Goal: Task Accomplishment & Management: Complete application form

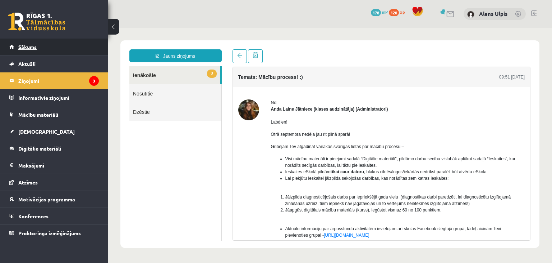
click at [35, 45] on span "Sākums" at bounding box center [27, 47] width 18 height 6
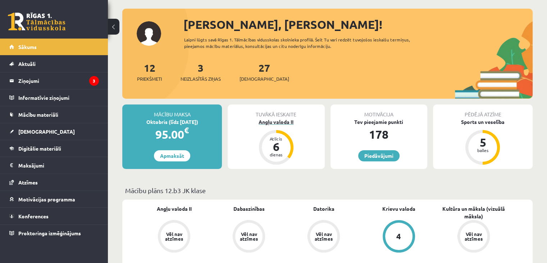
scroll to position [108, 0]
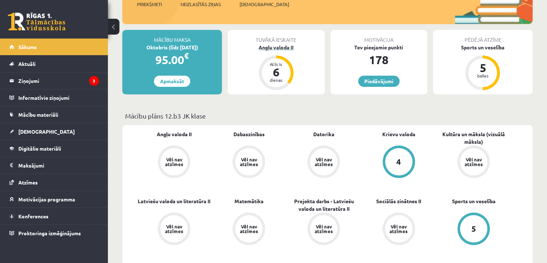
click at [288, 47] on div "Angļu valoda II" at bounding box center [276, 48] width 97 height 8
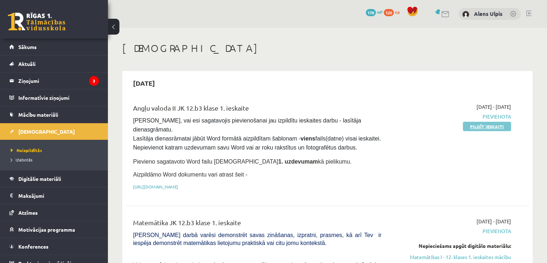
click at [498, 126] on link "Pildīt ieskaiti" at bounding box center [487, 126] width 48 height 9
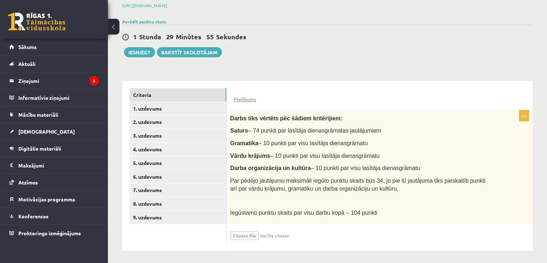
scroll to position [110, 0]
click at [248, 234] on input "file" at bounding box center [273, 233] width 86 height 12
click at [247, 234] on input "file" at bounding box center [273, 233] width 86 height 12
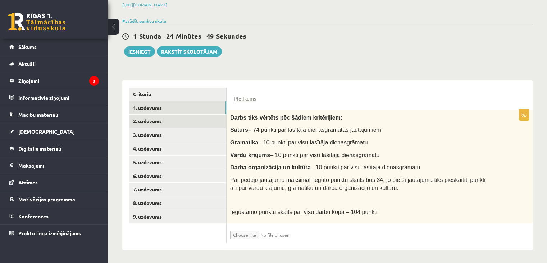
click at [154, 119] on link "2. uzdevums" at bounding box center [177, 120] width 97 height 13
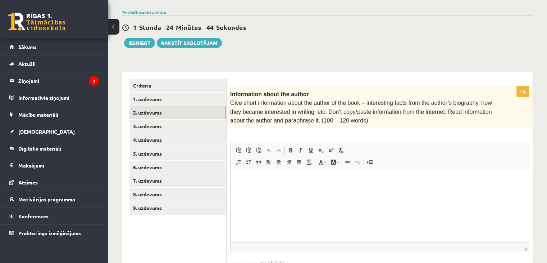
scroll to position [167, 0]
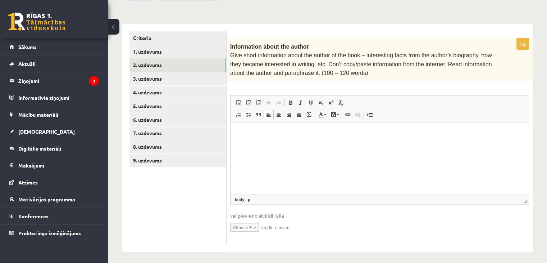
click at [271, 140] on html at bounding box center [380, 133] width 298 height 22
click at [155, 79] on link "3. uzdevums" at bounding box center [177, 78] width 97 height 13
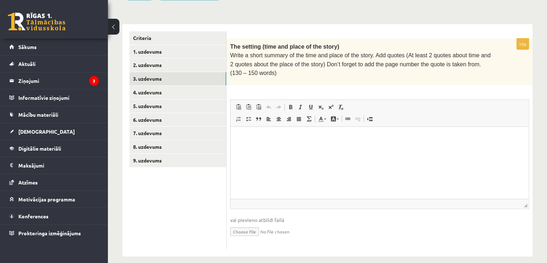
scroll to position [0, 0]
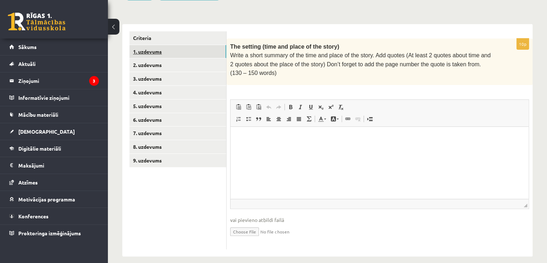
click at [160, 51] on link "1. uzdevums" at bounding box center [177, 51] width 97 height 13
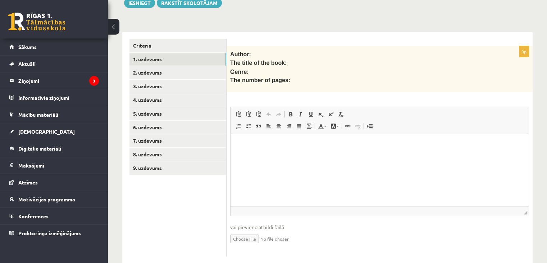
scroll to position [171, 0]
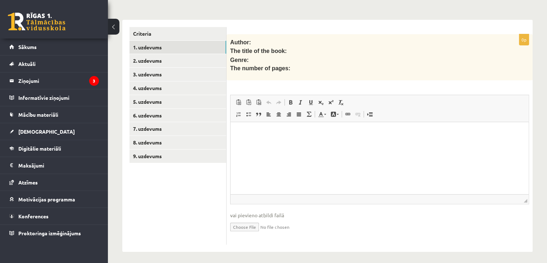
click at [238, 222] on input "file" at bounding box center [379, 226] width 299 height 15
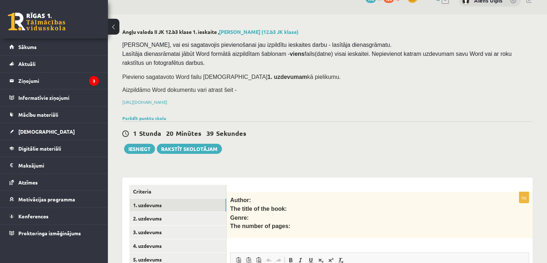
scroll to position [0, 0]
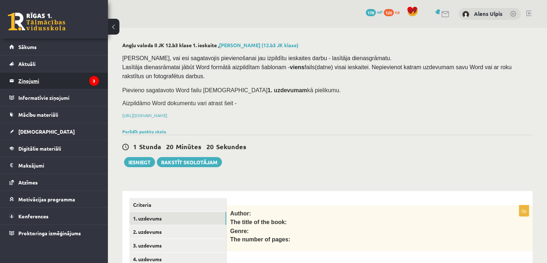
click at [30, 81] on legend "Ziņojumi 3" at bounding box center [58, 80] width 81 height 17
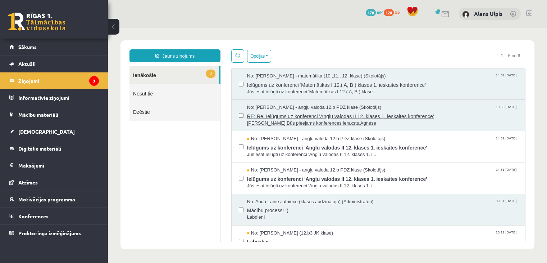
click at [473, 114] on span "RE: Re: Ielūgums uz konferenci 'Angļu valodas II 12. klases 1. ieskaites konfer…" at bounding box center [382, 115] width 271 height 9
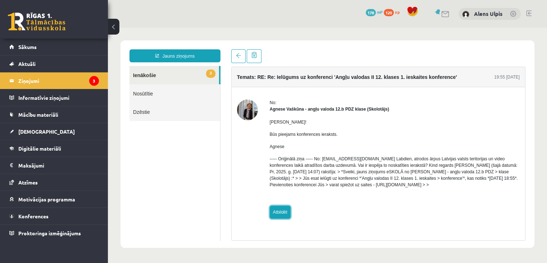
click at [284, 215] on link "Atbildēt" at bounding box center [280, 211] width 21 height 13
type input "**********"
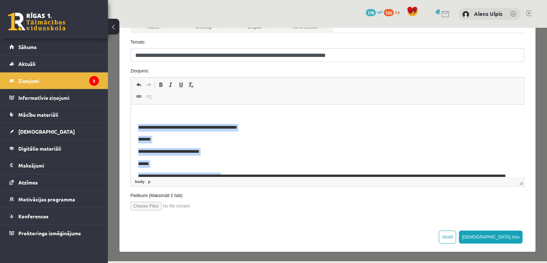
scroll to position [33, 0]
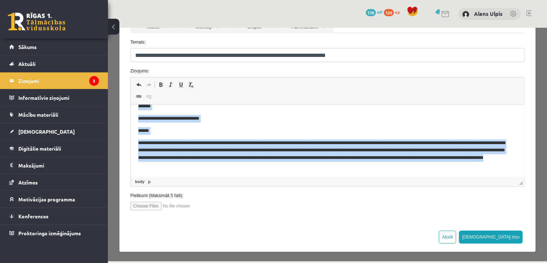
drag, startPoint x: 136, startPoint y: 126, endPoint x: 334, endPoint y: 193, distance: 209.3
click at [334, 176] on html "**********" at bounding box center [327, 123] width 393 height 105
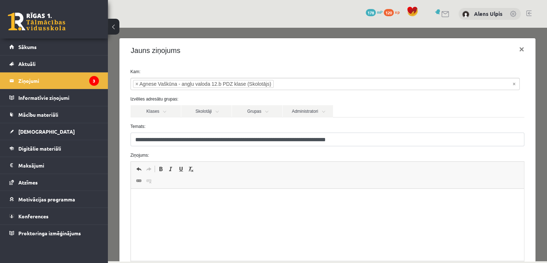
scroll to position [84, 0]
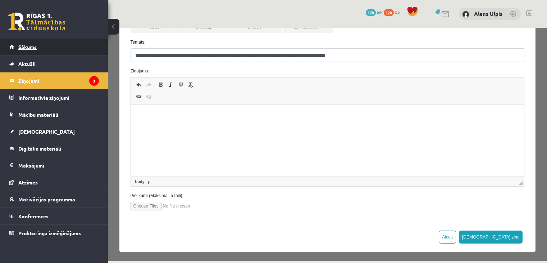
click at [32, 45] on span "Sākums" at bounding box center [27, 47] width 18 height 6
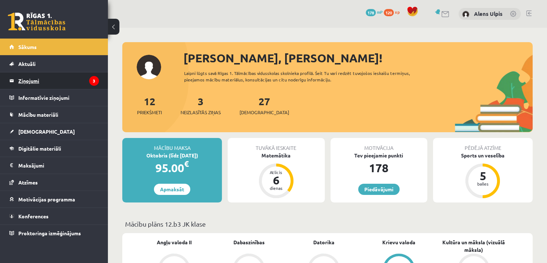
click at [60, 80] on legend "Ziņojumi 3" at bounding box center [58, 80] width 81 height 17
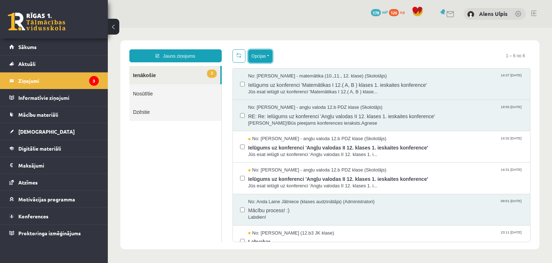
click at [263, 57] on button "Opcijas" at bounding box center [261, 56] width 24 height 13
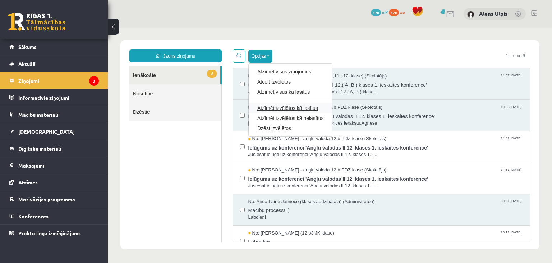
click at [279, 105] on link "Atzīmēt izvēlētos kā lasītus" at bounding box center [291, 107] width 66 height 7
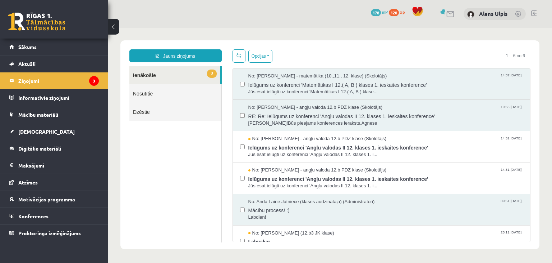
click at [181, 178] on ul "3 Ienākošie Nosūtītie Dzēstie" at bounding box center [175, 154] width 92 height 176
click at [154, 203] on ul "3 Ienākošie Nosūtītie Dzēstie" at bounding box center [175, 154] width 92 height 176
click at [22, 44] on link "Sākums" at bounding box center [54, 46] width 90 height 17
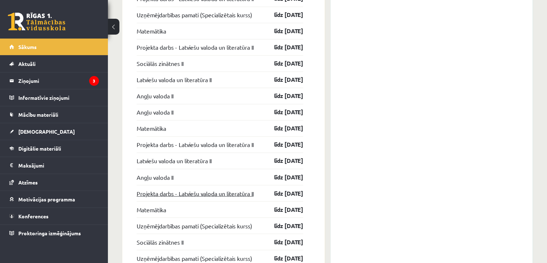
scroll to position [1258, 0]
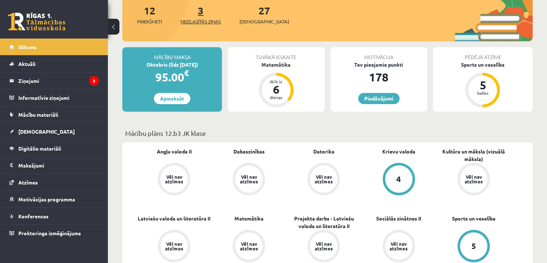
scroll to position [144, 0]
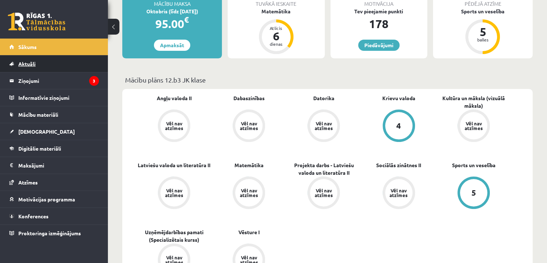
click at [32, 62] on span "Aktuāli" at bounding box center [26, 63] width 17 height 6
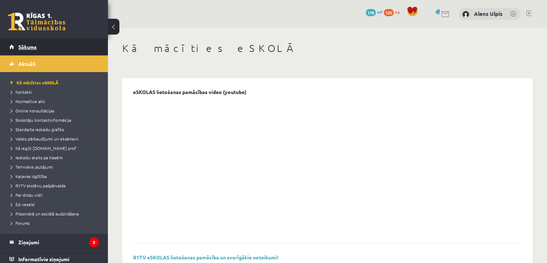
click at [32, 45] on span "Sākums" at bounding box center [27, 47] width 18 height 6
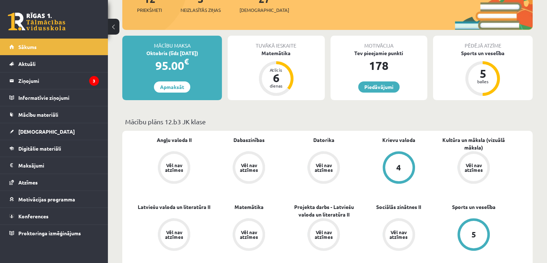
scroll to position [108, 0]
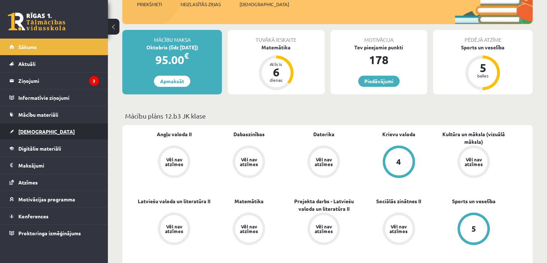
click at [36, 134] on link "[DEMOGRAPHIC_DATA]" at bounding box center [54, 131] width 90 height 17
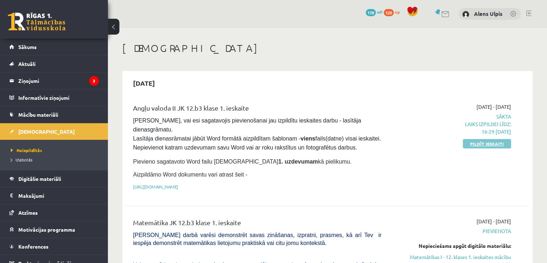
click at [495, 144] on link "Pildīt ieskaiti" at bounding box center [487, 143] width 48 height 9
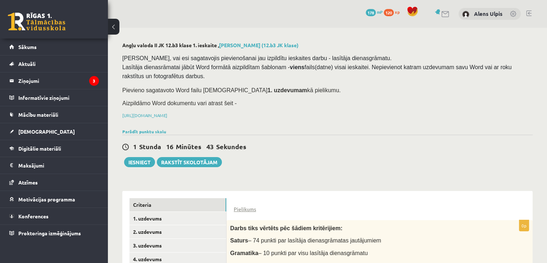
scroll to position [110, 0]
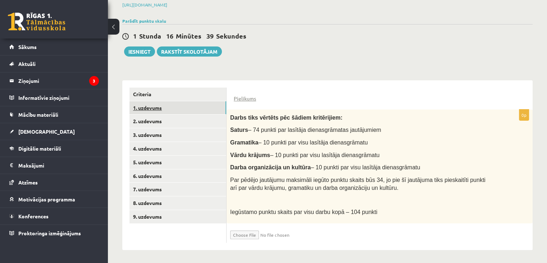
click at [158, 108] on link "1. uzdevums" at bounding box center [177, 107] width 97 height 13
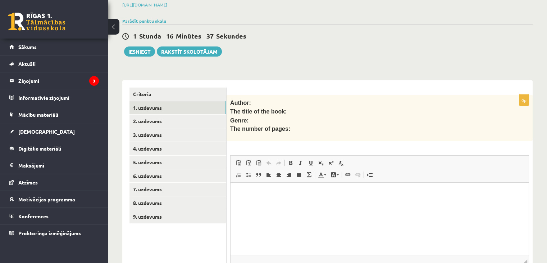
scroll to position [0, 0]
click at [263, 111] on span "The title of the book:" at bounding box center [258, 111] width 56 height 6
click at [259, 99] on p "Author:" at bounding box center [361, 102] width 263 height 9
drag, startPoint x: 252, startPoint y: 101, endPoint x: 256, endPoint y: 105, distance: 5.6
click at [252, 102] on p "Author:" at bounding box center [361, 102] width 263 height 9
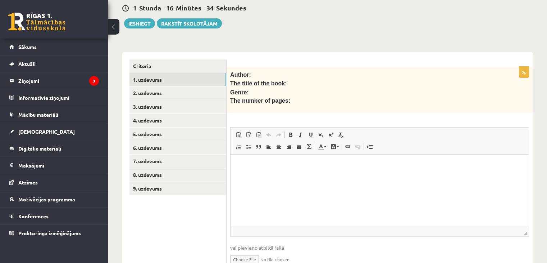
scroll to position [171, 0]
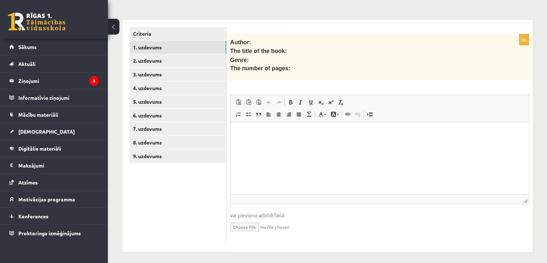
click at [263, 137] on html at bounding box center [380, 133] width 298 height 22
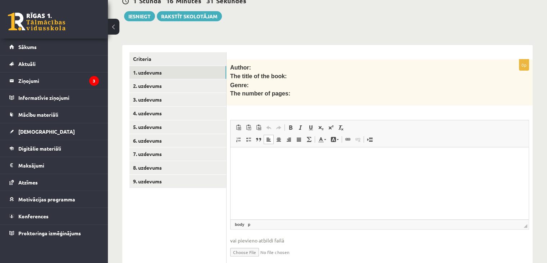
scroll to position [135, 0]
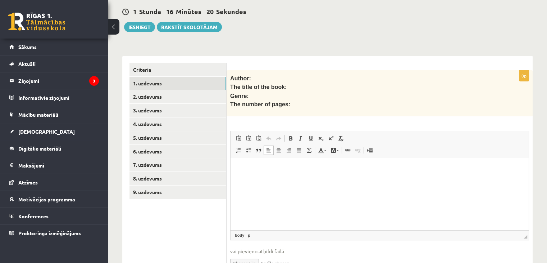
click at [288, 175] on html at bounding box center [380, 169] width 298 height 22
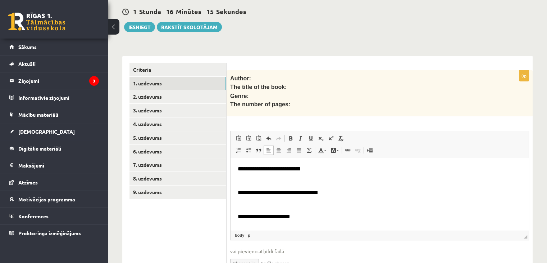
scroll to position [0, 0]
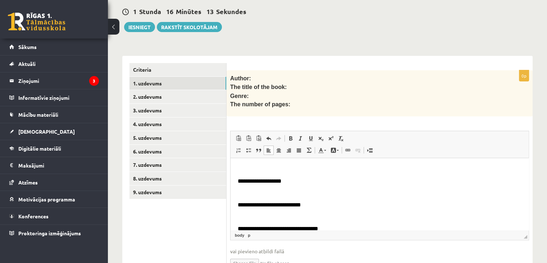
click at [240, 205] on span "**********" at bounding box center [269, 204] width 63 height 5
click at [237, 202] on html "**********" at bounding box center [380, 216] width 298 height 117
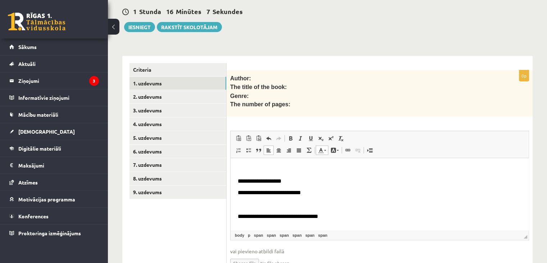
click at [239, 215] on span "**********" at bounding box center [278, 215] width 81 height 5
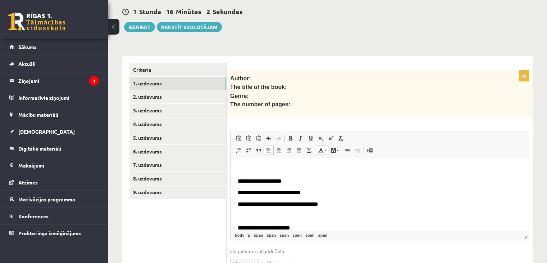
click at [238, 227] on span "**********" at bounding box center [264, 227] width 53 height 5
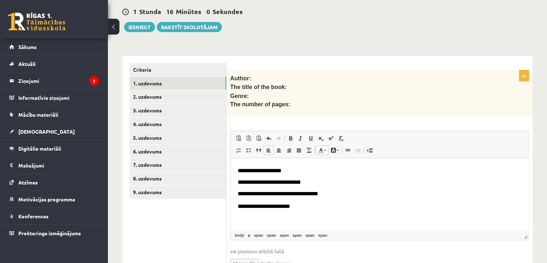
scroll to position [171, 0]
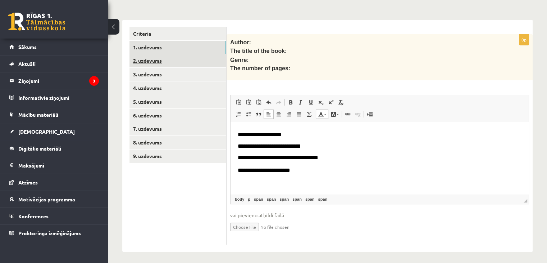
click at [150, 63] on link "2. uzdevums" at bounding box center [177, 60] width 97 height 13
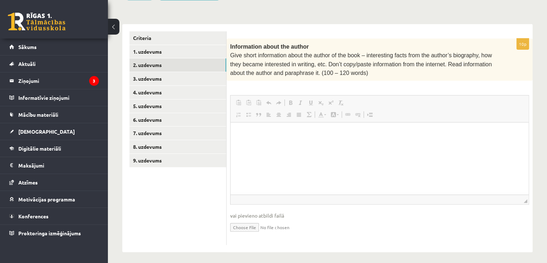
scroll to position [0, 0]
click at [287, 144] on html at bounding box center [380, 133] width 298 height 22
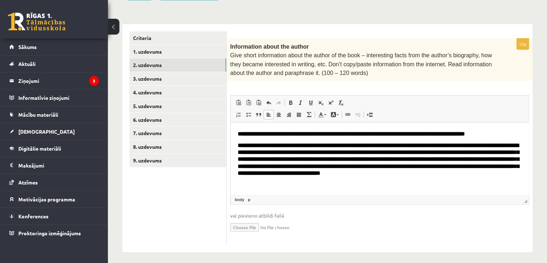
scroll to position [13, 0]
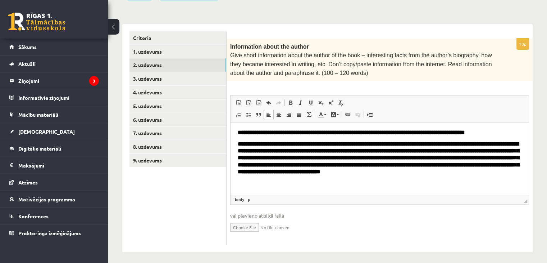
click at [502, 172] on p "**********" at bounding box center [380, 157] width 284 height 35
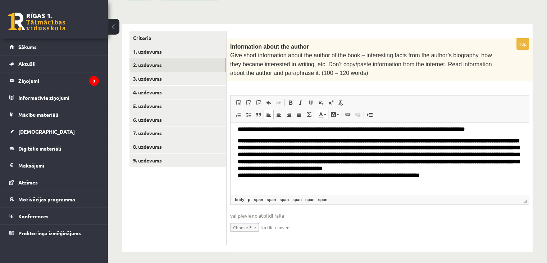
scroll to position [20, 0]
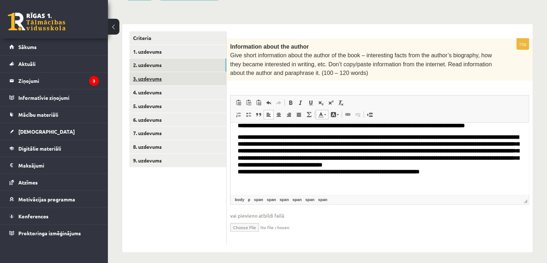
click at [157, 77] on link "3. uzdevums" at bounding box center [177, 78] width 97 height 13
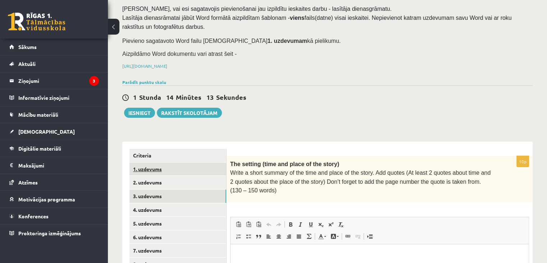
scroll to position [0, 0]
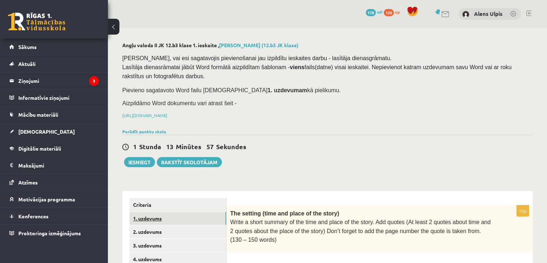
click at [160, 218] on link "1. uzdevums" at bounding box center [177, 217] width 97 height 13
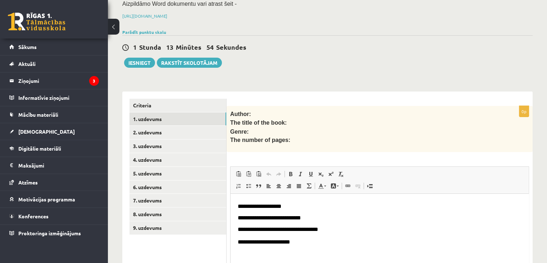
scroll to position [171, 0]
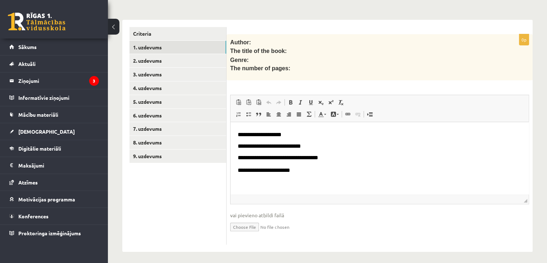
click at [246, 223] on input "file" at bounding box center [379, 226] width 299 height 15
click at [33, 47] on span "Sākums" at bounding box center [27, 47] width 18 height 6
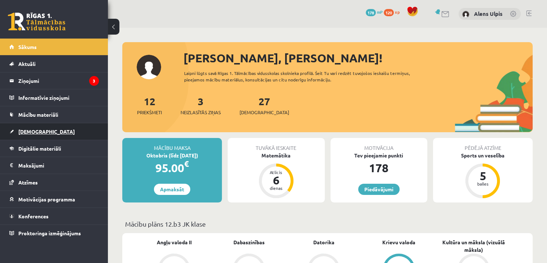
click at [40, 127] on link "[DEMOGRAPHIC_DATA]" at bounding box center [54, 131] width 90 height 17
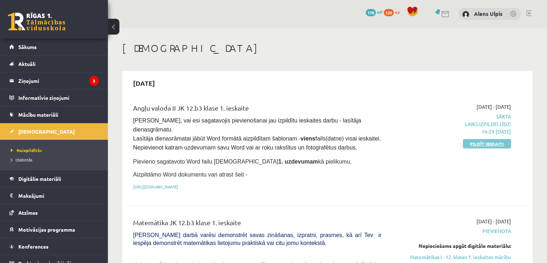
click at [479, 145] on link "Pildīt ieskaiti" at bounding box center [487, 143] width 48 height 9
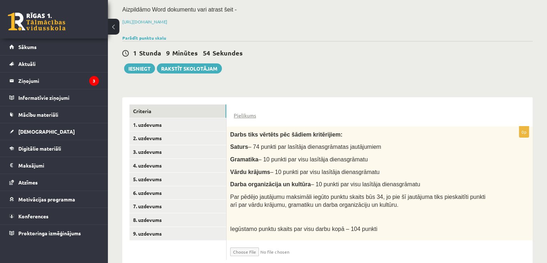
scroll to position [108, 0]
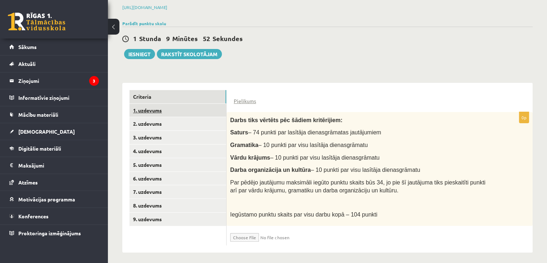
click at [156, 110] on link "1. uzdevums" at bounding box center [177, 110] width 97 height 13
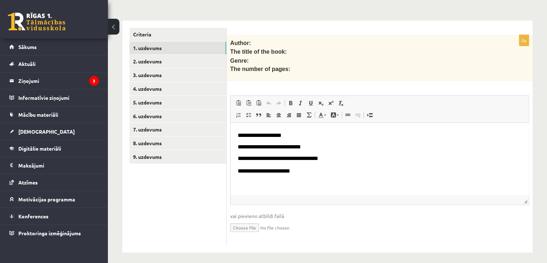
scroll to position [171, 0]
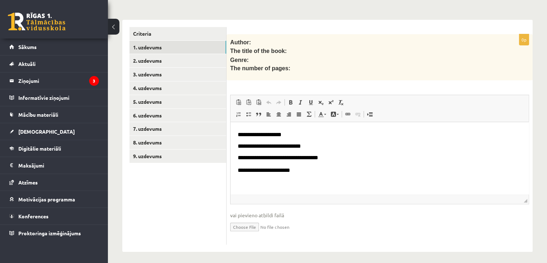
click at [241, 222] on input "file" at bounding box center [379, 226] width 299 height 15
type input "**********"
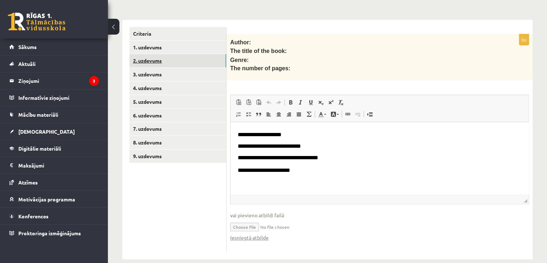
click at [153, 59] on link "2. uzdevums" at bounding box center [177, 60] width 97 height 13
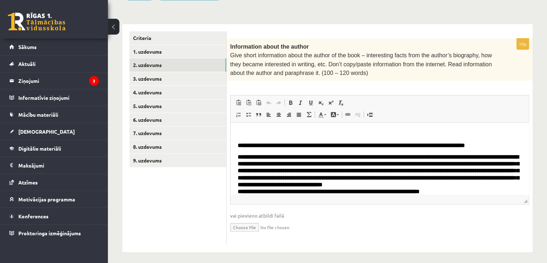
scroll to position [0, 0]
click at [246, 222] on input "file" at bounding box center [379, 226] width 299 height 15
type input "**********"
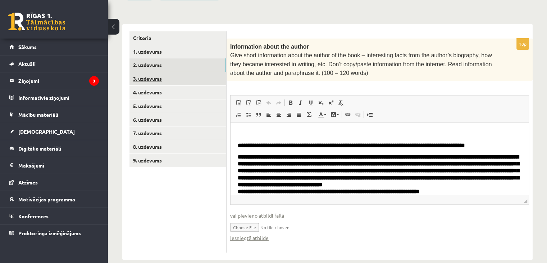
click at [153, 78] on link "3. uzdevums" at bounding box center [177, 78] width 97 height 13
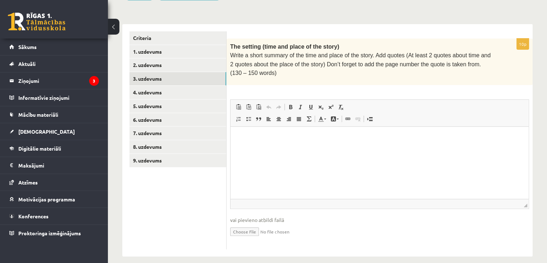
click at [244, 226] on input "file" at bounding box center [379, 230] width 299 height 15
type input "**********"
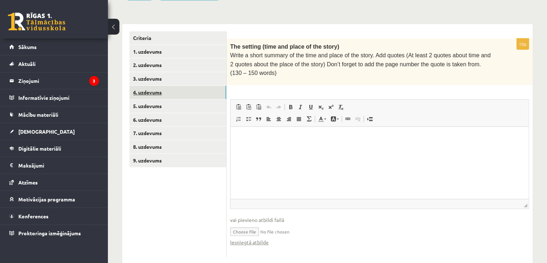
click at [143, 92] on link "4. uzdevums" at bounding box center [177, 92] width 97 height 13
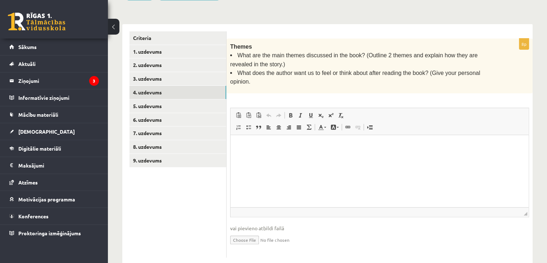
click at [242, 232] on input "file" at bounding box center [379, 239] width 299 height 15
type input "**********"
click at [161, 108] on link "5. uzdevums" at bounding box center [177, 105] width 97 height 13
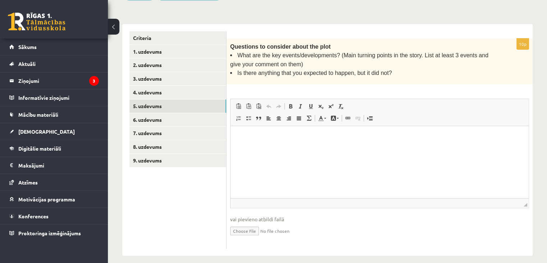
click at [239, 223] on input "file" at bounding box center [379, 230] width 299 height 15
type input "**********"
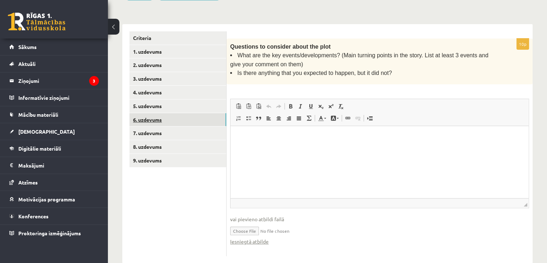
click at [147, 117] on link "6. uzdevums" at bounding box center [177, 119] width 97 height 13
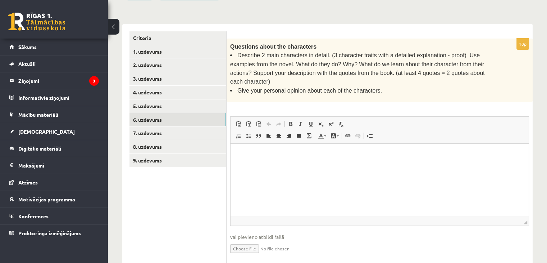
click at [246, 240] on input "file" at bounding box center [379, 247] width 299 height 15
type input "**********"
click at [151, 133] on link "7. uzdevums" at bounding box center [177, 132] width 97 height 13
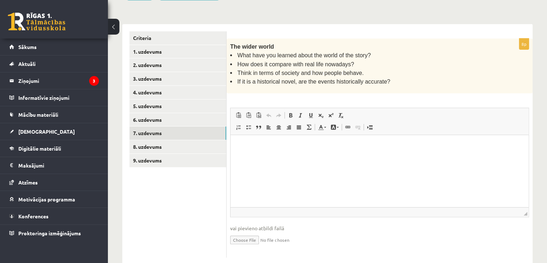
click at [242, 224] on span "vai pievieno atbildi failā" at bounding box center [379, 228] width 299 height 8
click at [244, 237] on input "file" at bounding box center [379, 239] width 299 height 15
type input "**********"
click at [151, 145] on link "8. uzdevums" at bounding box center [177, 146] width 97 height 13
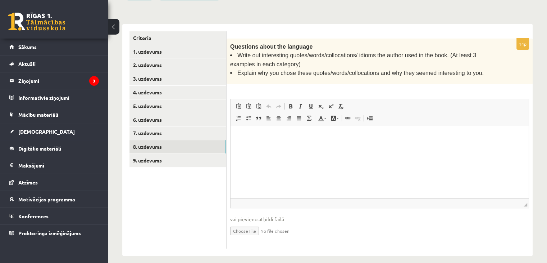
click at [238, 228] on input "file" at bounding box center [379, 230] width 299 height 15
type input "**********"
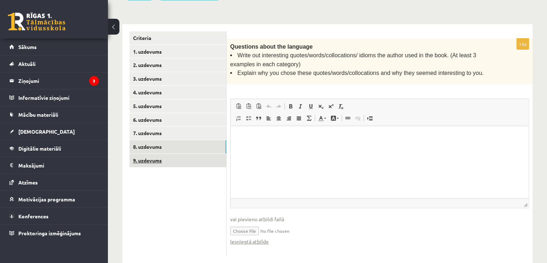
click at [146, 157] on link "9. uzdevums" at bounding box center [177, 160] width 97 height 13
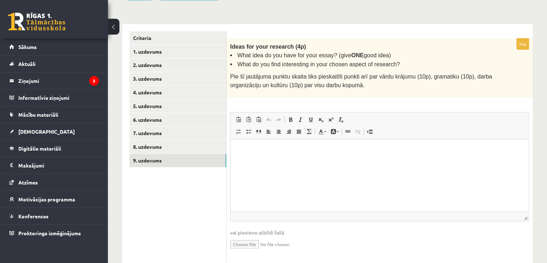
click at [240, 238] on input "file" at bounding box center [379, 243] width 299 height 15
type input "**********"
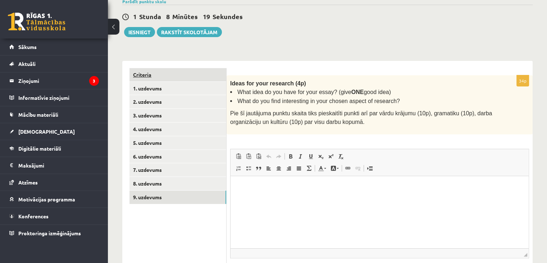
scroll to position [46, 0]
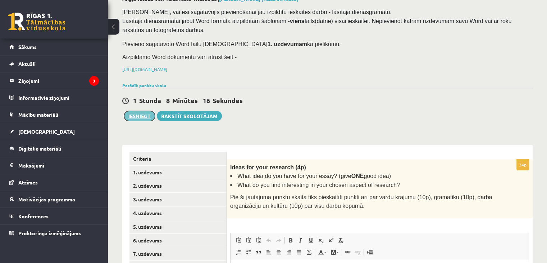
click at [140, 117] on button "Iesniegt" at bounding box center [139, 116] width 31 height 10
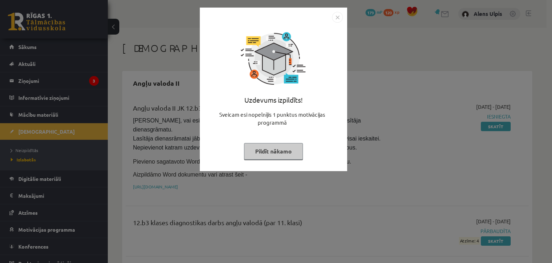
click at [278, 151] on button "Pildīt nākamo" at bounding box center [273, 151] width 59 height 17
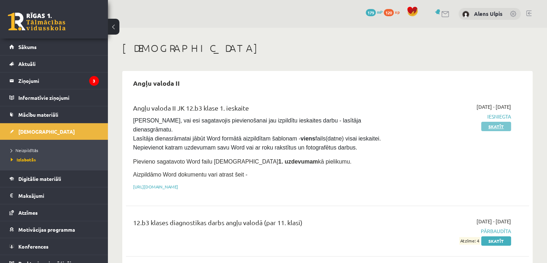
click at [490, 123] on link "Skatīt" at bounding box center [496, 126] width 30 height 9
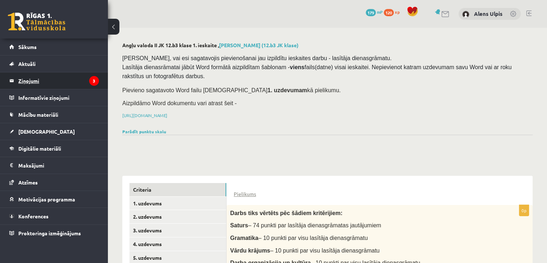
click at [27, 78] on legend "Ziņojumi 3" at bounding box center [58, 80] width 81 height 17
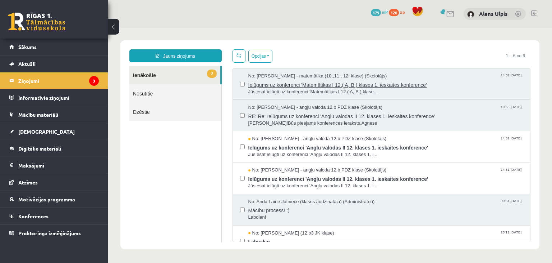
click at [460, 84] on span "Ielūgums uz konferenci 'Matemātikas I 12.( A, B ) klases 1. ieskaites konferenc…" at bounding box center [386, 83] width 275 height 9
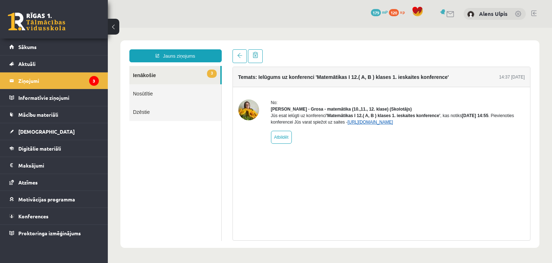
click at [391, 124] on link "[URL][DOMAIN_NAME]" at bounding box center [371, 121] width 46 height 5
click at [173, 70] on link "3 Ienākošie" at bounding box center [174, 75] width 91 height 18
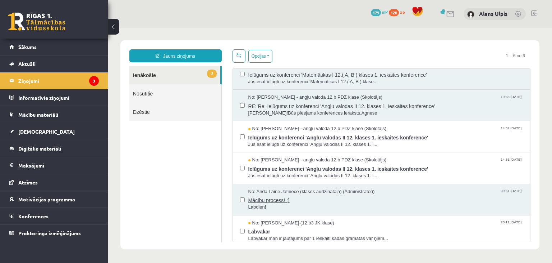
scroll to position [14, 0]
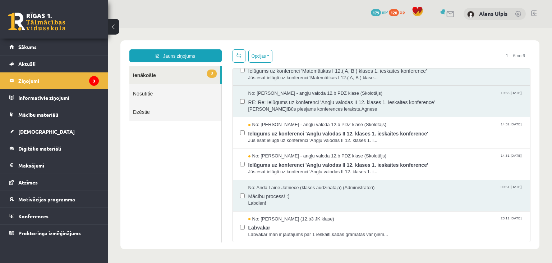
click at [151, 94] on link "Nosūtītie" at bounding box center [175, 93] width 92 height 18
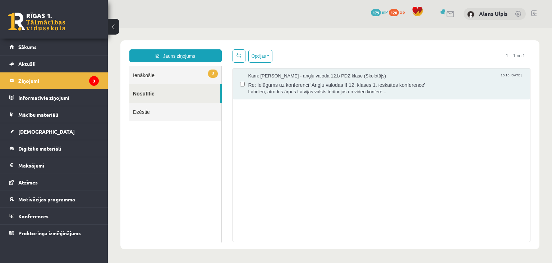
scroll to position [0, 0]
click at [173, 72] on link "3 Ienākošie" at bounding box center [175, 75] width 92 height 18
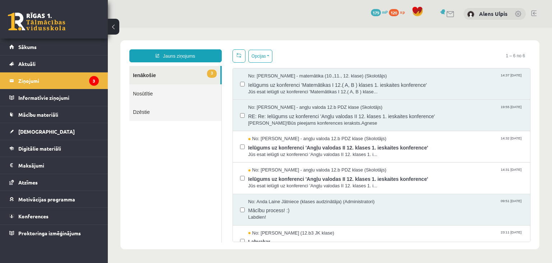
click at [243, 116] on div "No: [PERSON_NAME] - angļu valoda 12.b PDZ klase (Skolotājs) 19:55 [DATE] RE: Re…" at bounding box center [381, 115] width 283 height 22
click at [241, 148] on label at bounding box center [242, 143] width 5 height 16
click at [240, 54] on link at bounding box center [239, 55] width 13 height 13
click at [260, 54] on button "Opcijas" at bounding box center [261, 56] width 24 height 13
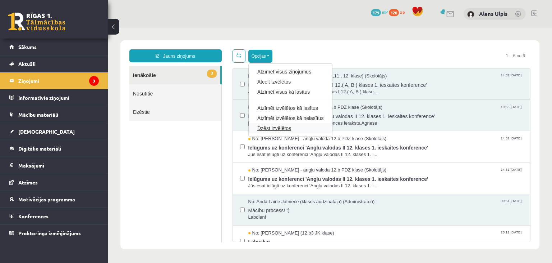
click at [283, 127] on link "Dzēst izvēlētos" at bounding box center [291, 127] width 66 height 7
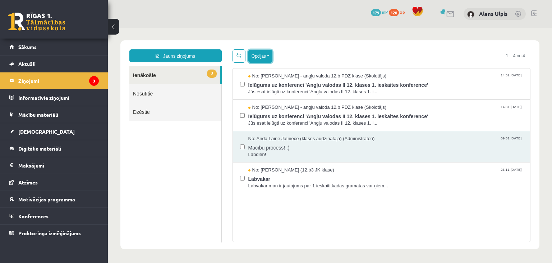
click at [266, 54] on button "Opcijas" at bounding box center [261, 56] width 24 height 13
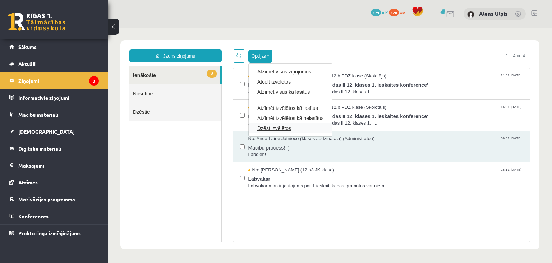
click at [264, 128] on link "Dzēst izvēlētos" at bounding box center [291, 127] width 66 height 7
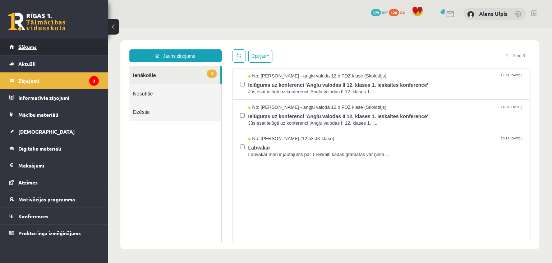
click at [29, 48] on span "Sākums" at bounding box center [27, 47] width 18 height 6
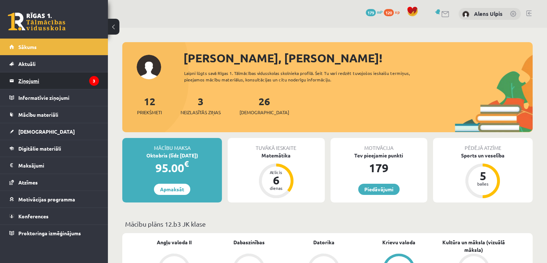
click at [69, 85] on legend "Ziņojumi 3" at bounding box center [58, 80] width 81 height 17
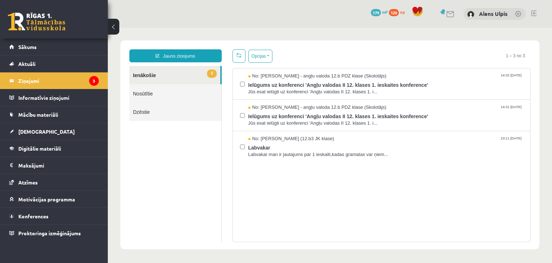
click at [158, 73] on link "3 Ienākošie" at bounding box center [174, 75] width 91 height 18
click at [30, 181] on span "Atzīmes" at bounding box center [27, 182] width 19 height 6
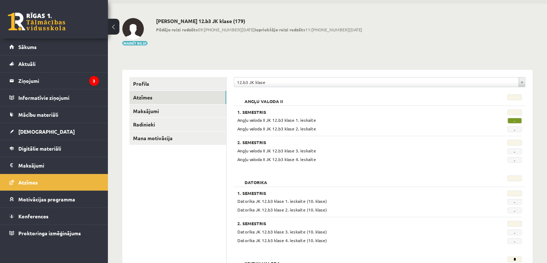
scroll to position [36, 0]
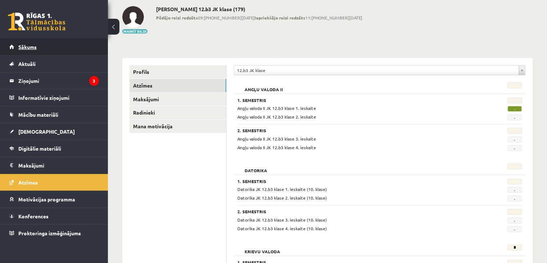
click at [27, 46] on span "Sākums" at bounding box center [27, 47] width 18 height 6
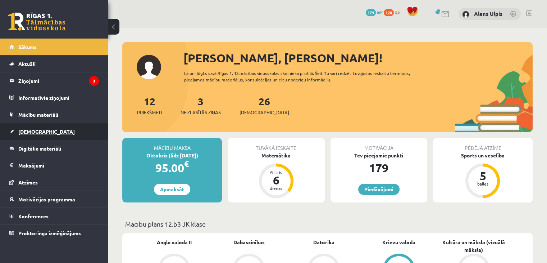
click at [34, 131] on span "[DEMOGRAPHIC_DATA]" at bounding box center [46, 131] width 56 height 6
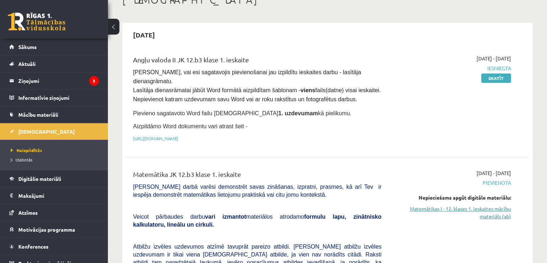
scroll to position [108, 0]
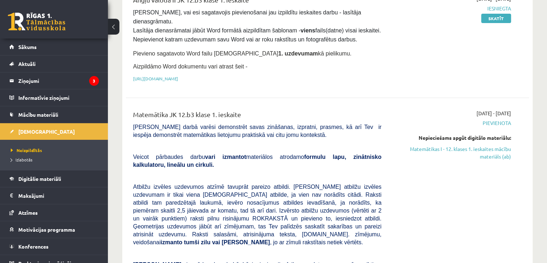
click at [473, 145] on link "Matemātikas I - 12. klases 1. ieskaites mācību materiāls (ab)" at bounding box center [451, 152] width 119 height 15
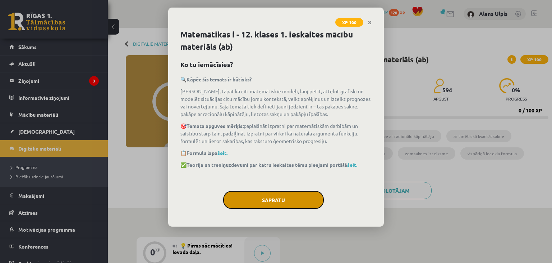
click at [302, 196] on button "Sapratu" at bounding box center [273, 200] width 101 height 18
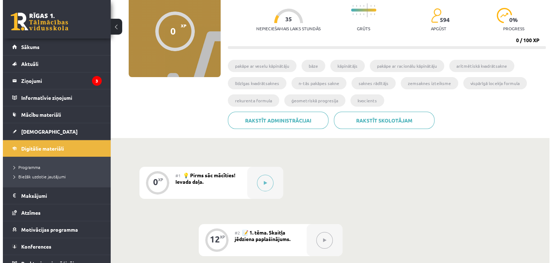
scroll to position [108, 0]
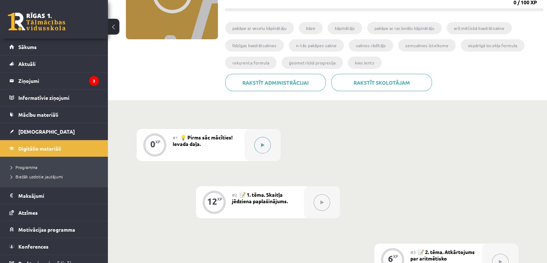
click at [263, 144] on icon at bounding box center [262, 145] width 3 height 4
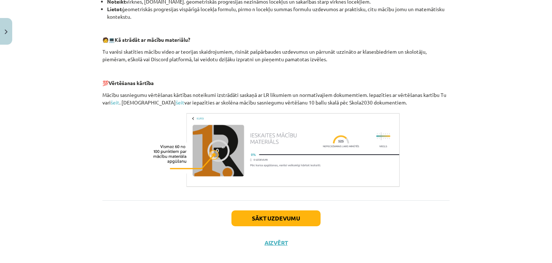
scroll to position [315, 0]
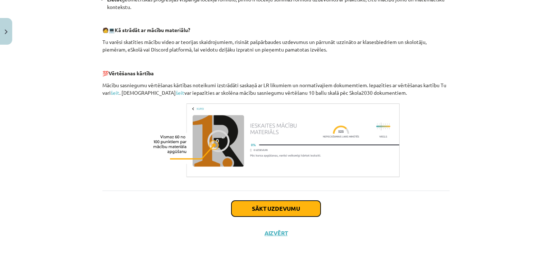
click at [281, 206] on button "Sākt uzdevumu" at bounding box center [276, 208] width 89 height 16
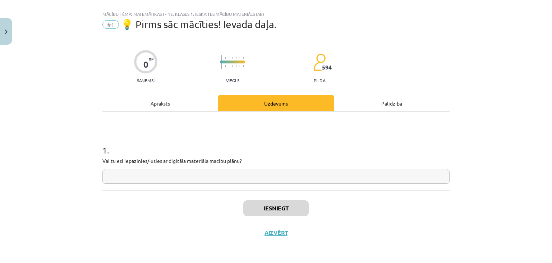
scroll to position [10, 0]
click at [204, 176] on input "text" at bounding box center [276, 176] width 347 height 15
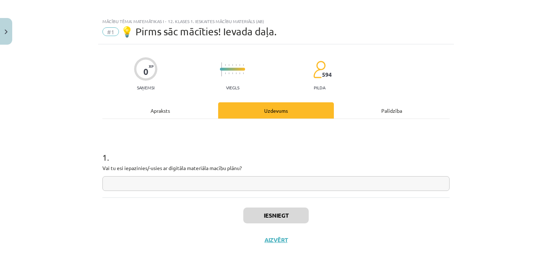
scroll to position [0, 0]
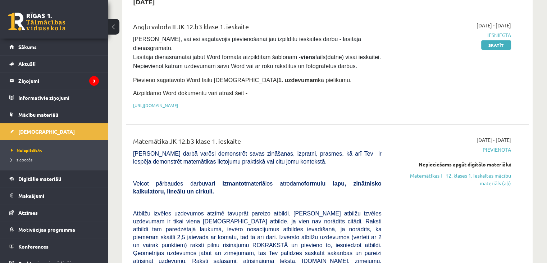
scroll to position [180, 0]
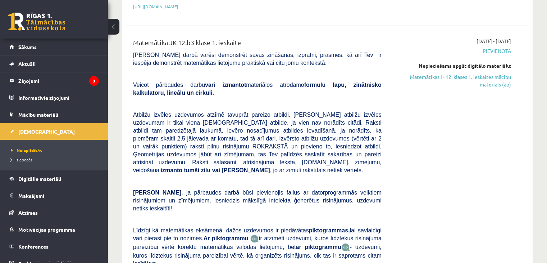
drag, startPoint x: 498, startPoint y: 66, endPoint x: 307, endPoint y: 38, distance: 193.1
click at [498, 73] on link "Matemātikas I - 12. klases 1. ieskaites mācību materiāls (ab)" at bounding box center [451, 80] width 119 height 15
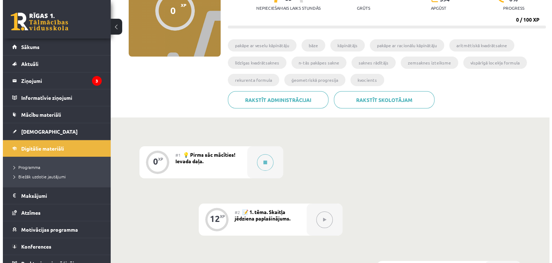
scroll to position [89, 0]
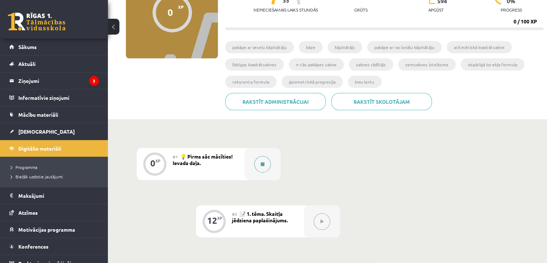
click at [264, 167] on button at bounding box center [262, 164] width 17 height 17
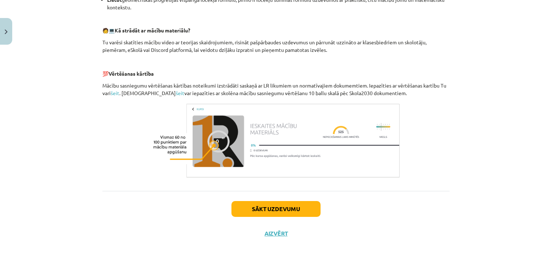
scroll to position [315, 0]
click at [270, 208] on button "Sākt uzdevumu" at bounding box center [276, 208] width 89 height 16
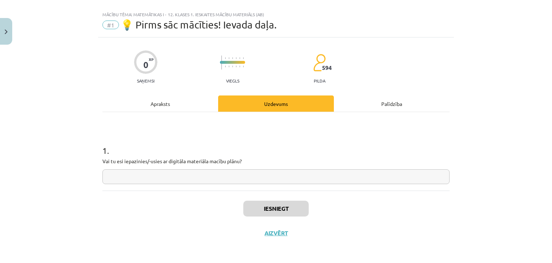
click at [235, 181] on input "text" at bounding box center [276, 176] width 347 height 15
type input "**"
click at [269, 210] on button "Iesniegt" at bounding box center [275, 208] width 65 height 16
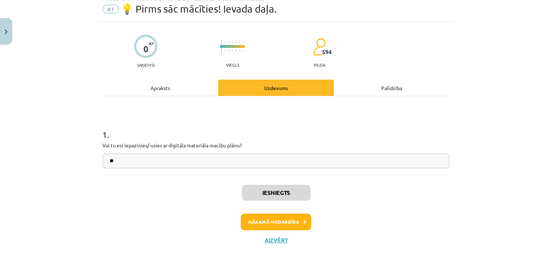
scroll to position [33, 0]
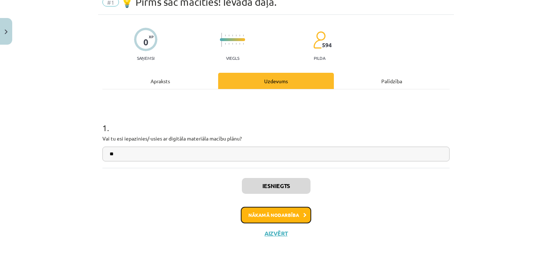
click at [282, 217] on button "Nākamā nodarbība" at bounding box center [276, 214] width 70 height 17
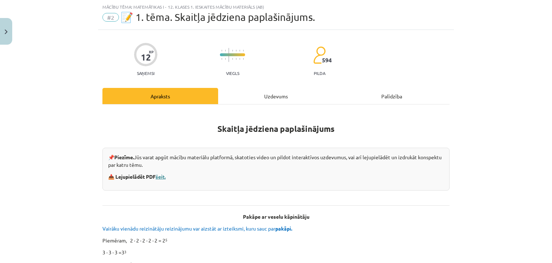
click at [162, 176] on link "šeit." at bounding box center [161, 176] width 10 height 6
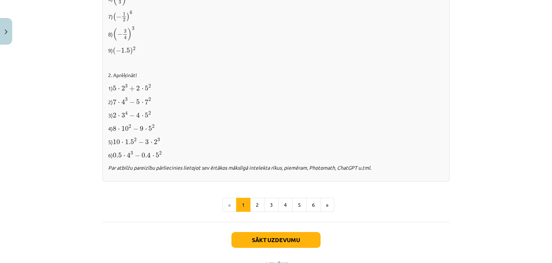
scroll to position [759, 0]
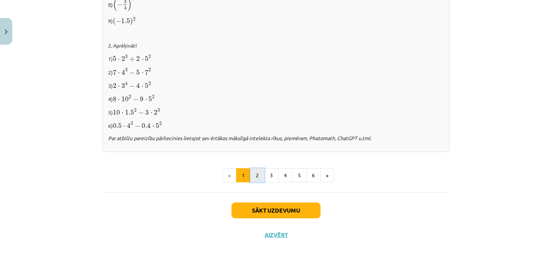
click at [255, 173] on button "2" at bounding box center [257, 175] width 14 height 14
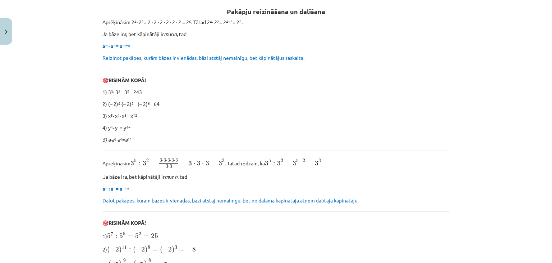
scroll to position [128, 0]
